Goal: Navigation & Orientation: Find specific page/section

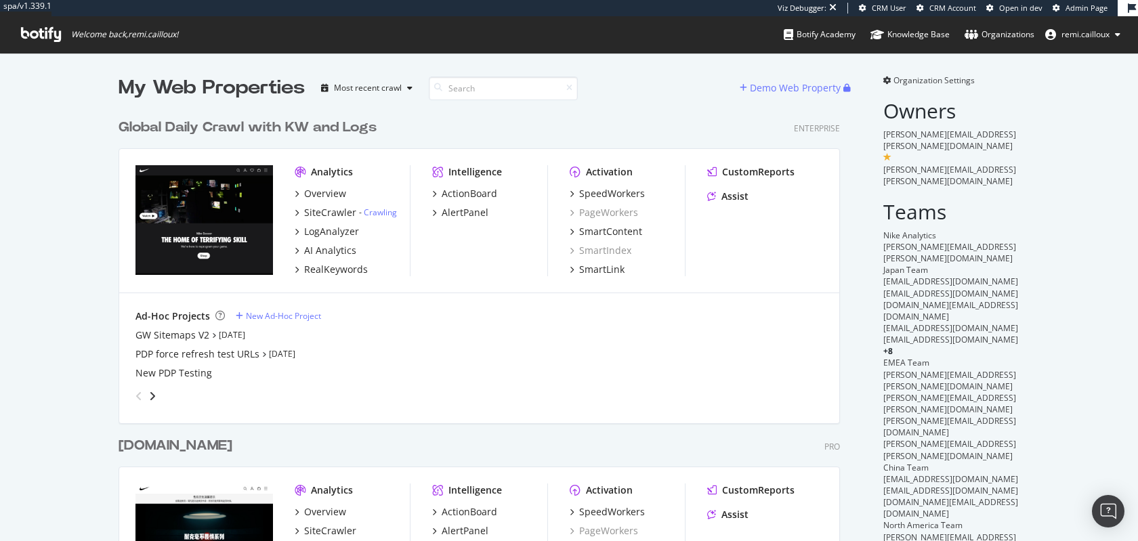
scroll to position [793, 732]
click at [1111, 514] on img "Open Intercom Messenger" at bounding box center [1109, 512] width 18 height 18
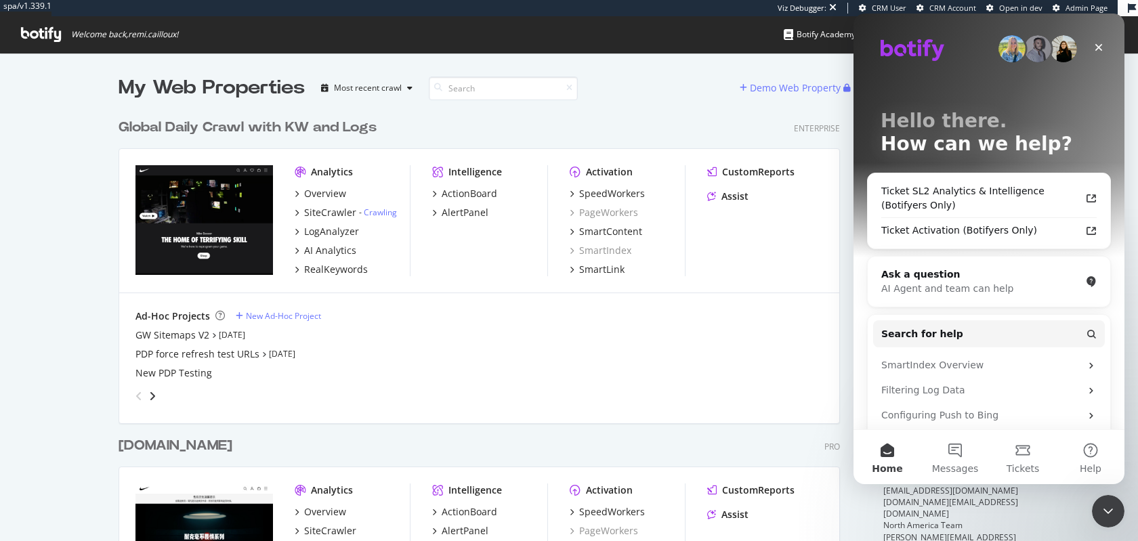
scroll to position [11, 11]
